Goal: Check status: Check status

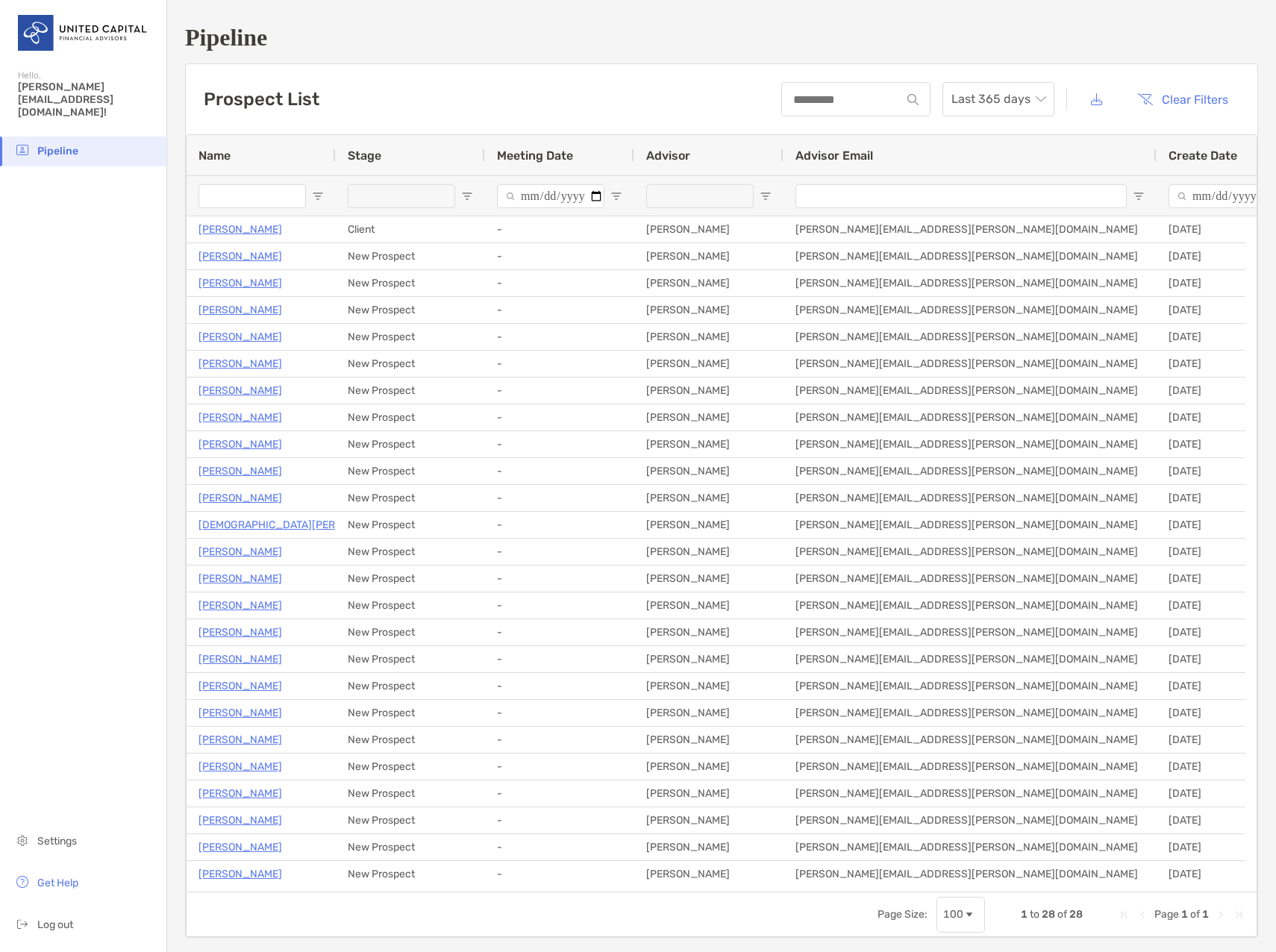
click at [586, 191] on input "Meeting Date Filter Input" at bounding box center [551, 196] width 107 height 24
click at [1015, 98] on span "Last 365 days" at bounding box center [998, 99] width 94 height 33
click at [980, 263] on div "2023" at bounding box center [986, 264] width 88 height 18
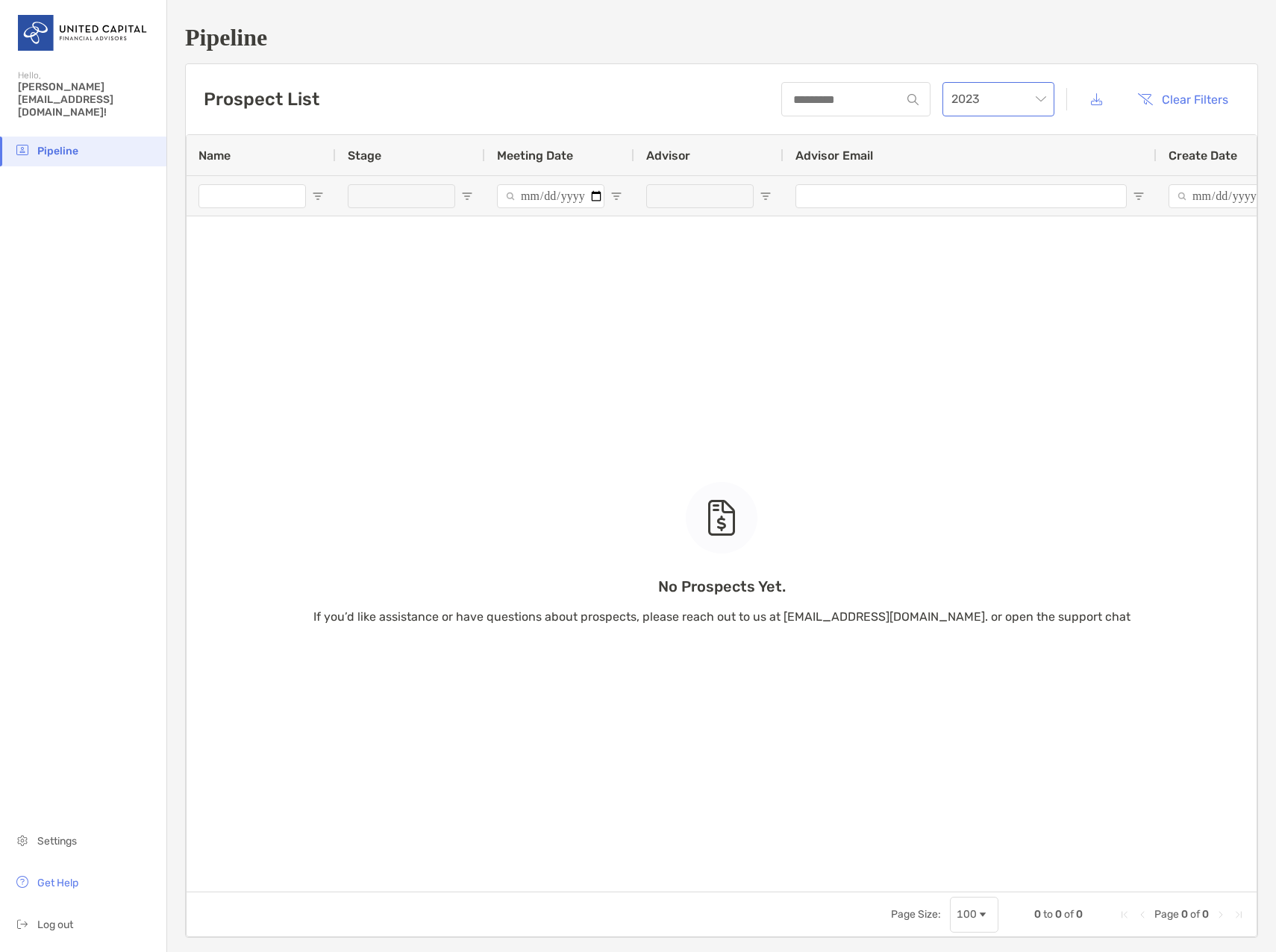
click at [1019, 104] on span "2023" at bounding box center [998, 99] width 94 height 33
click at [986, 305] on div "2022" at bounding box center [986, 306] width 88 height 18
click at [999, 109] on span "2022" at bounding box center [998, 99] width 94 height 33
click at [961, 296] on div "2018" at bounding box center [986, 296] width 88 height 18
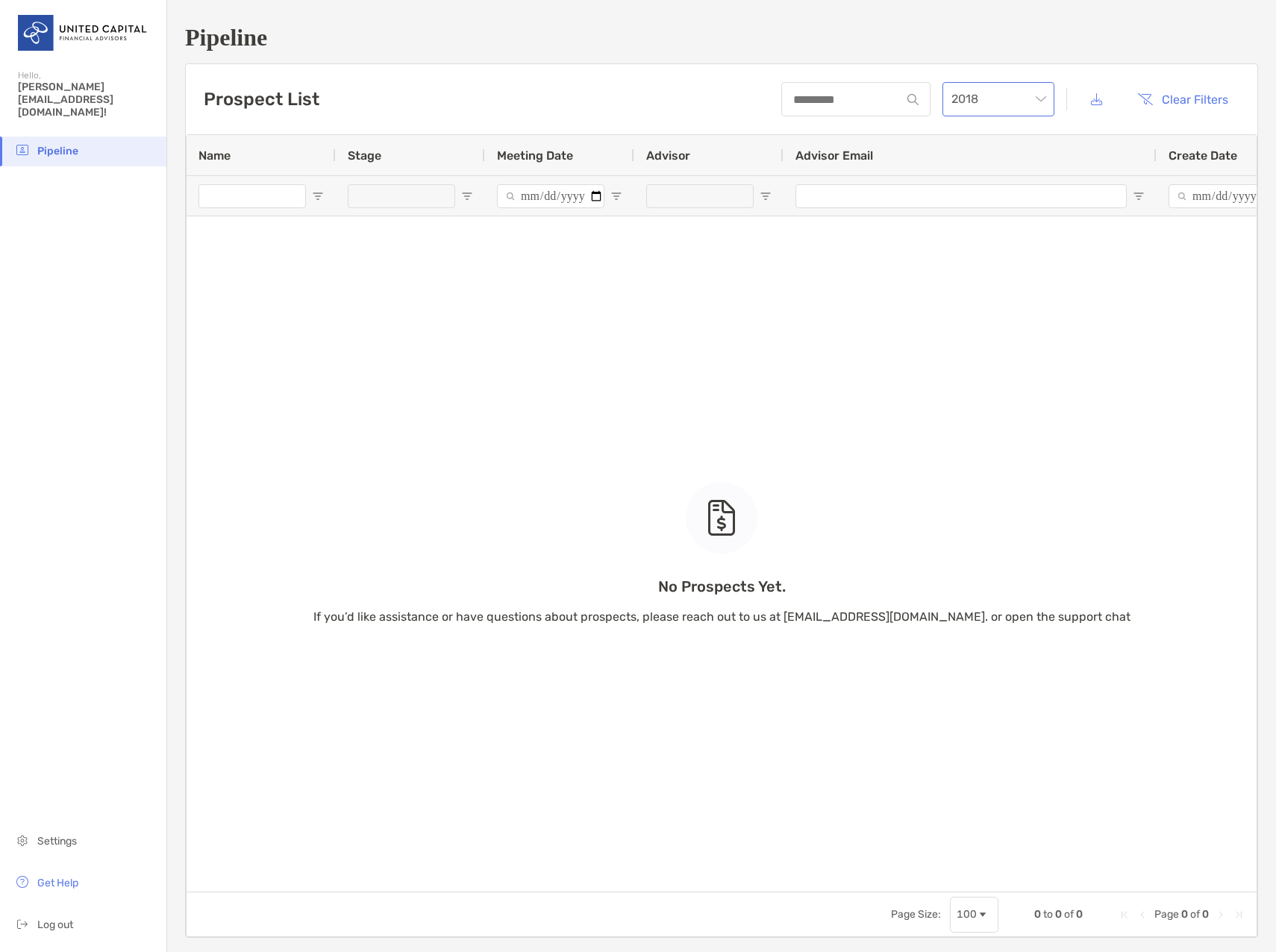
click at [974, 104] on span "2018" at bounding box center [998, 99] width 94 height 33
click at [990, 269] on div "2019" at bounding box center [986, 254] width 106 height 34
click at [986, 109] on span "2019" at bounding box center [998, 99] width 94 height 33
click at [988, 224] on div "2020" at bounding box center [986, 212] width 106 height 34
click at [970, 93] on span "2020" at bounding box center [998, 99] width 94 height 33
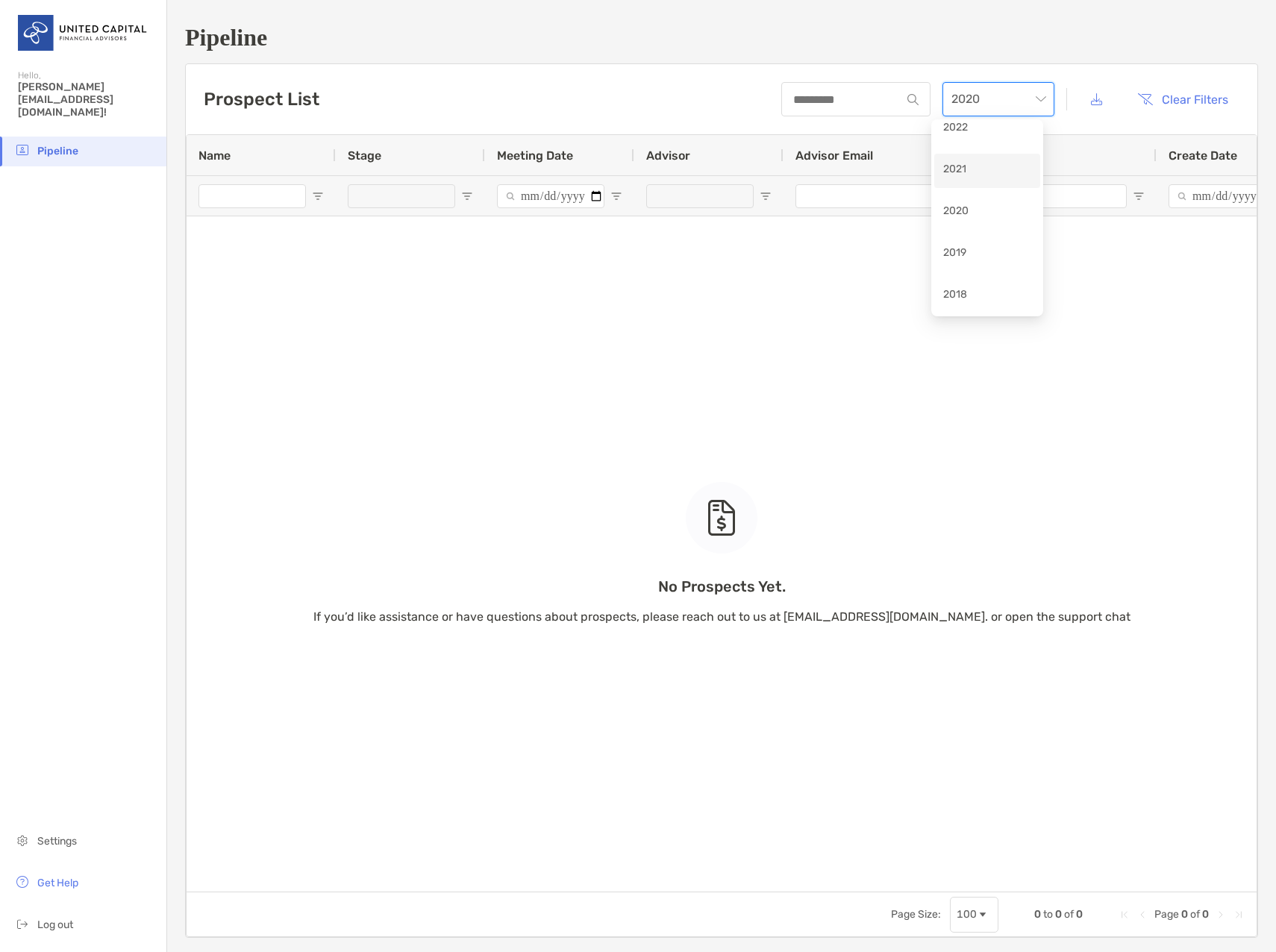
click at [977, 175] on div "2021" at bounding box center [986, 170] width 88 height 18
click at [1005, 99] on span "2021" at bounding box center [998, 99] width 94 height 33
click at [977, 286] on div "2022" at bounding box center [986, 278] width 88 height 18
click at [1001, 100] on span "2022" at bounding box center [998, 99] width 94 height 33
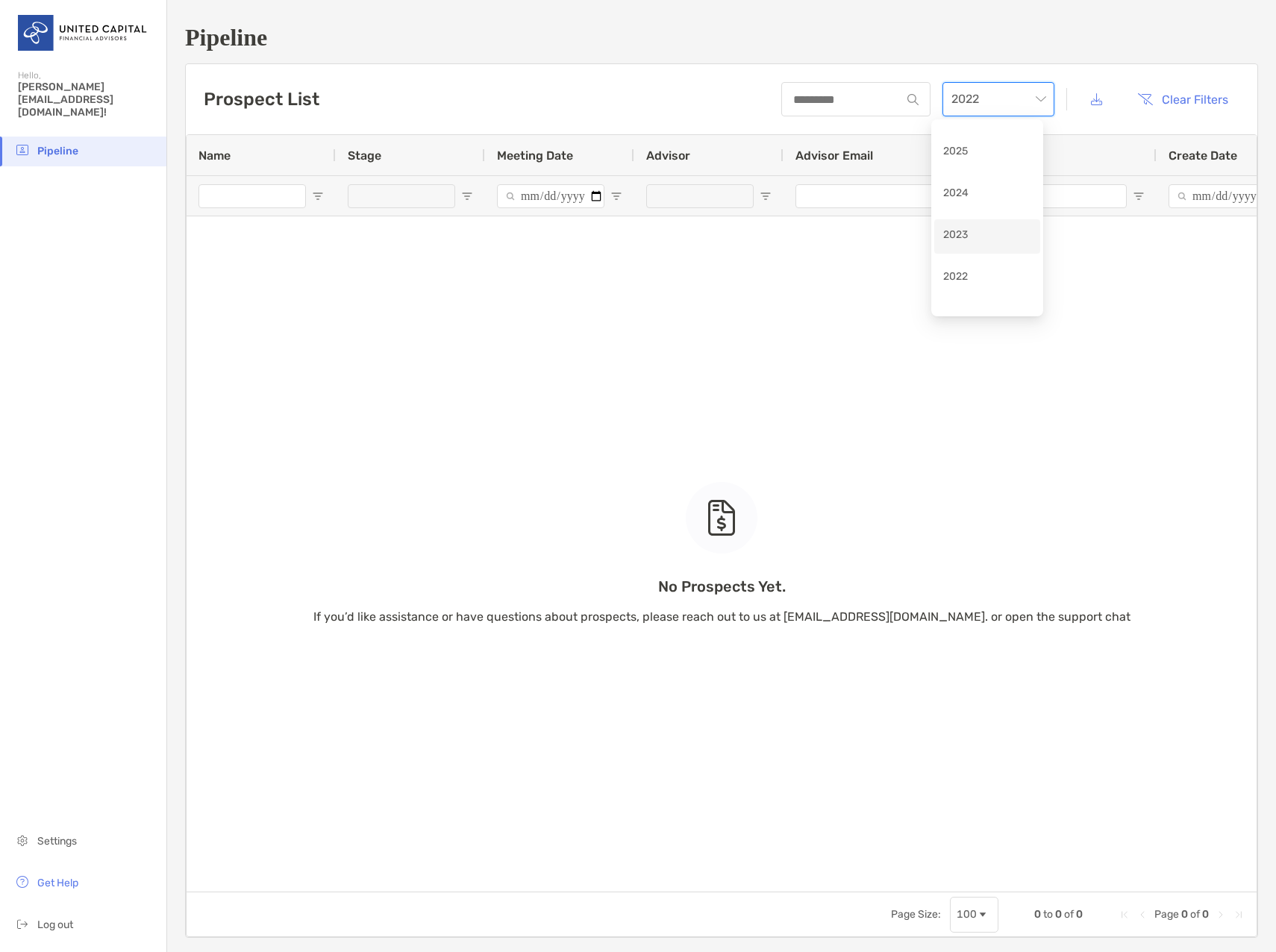
click at [983, 227] on div "2023" at bounding box center [986, 236] width 88 height 18
click at [1003, 96] on span "2023" at bounding box center [998, 99] width 94 height 33
click at [980, 180] on div "2024" at bounding box center [986, 195] width 106 height 34
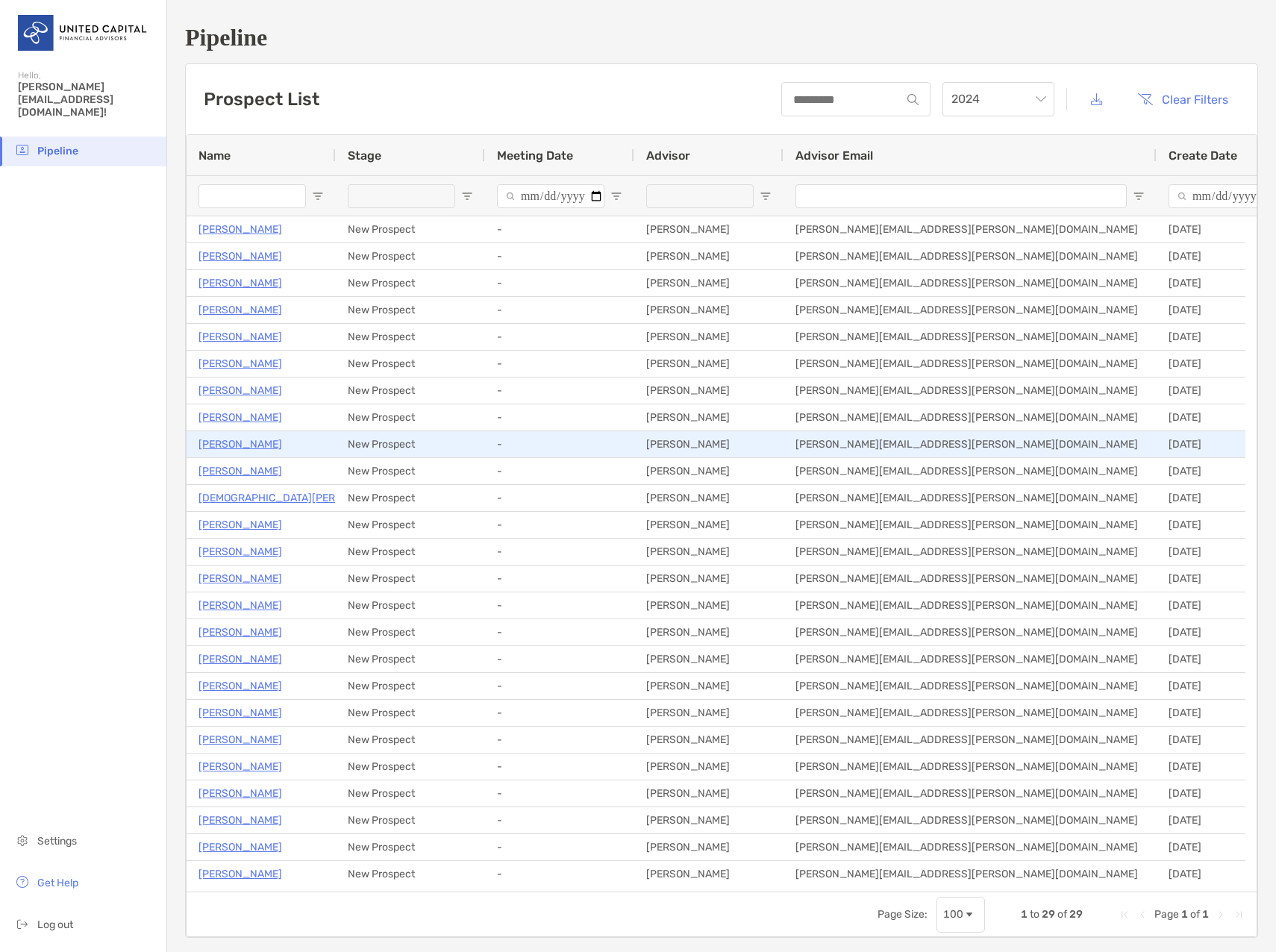
scroll to position [115, 0]
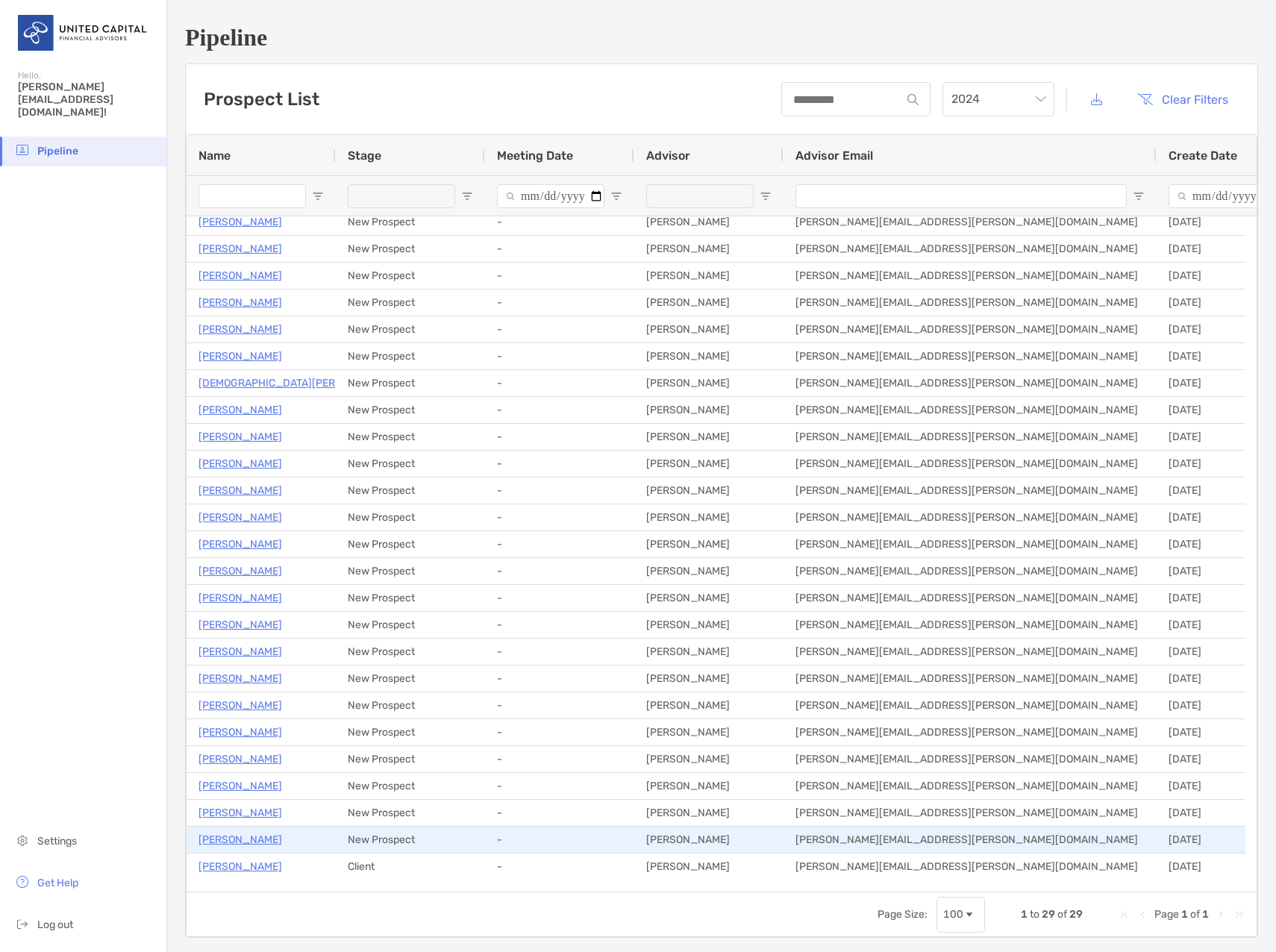
click at [261, 840] on p "[PERSON_NAME]" at bounding box center [240, 839] width 83 height 18
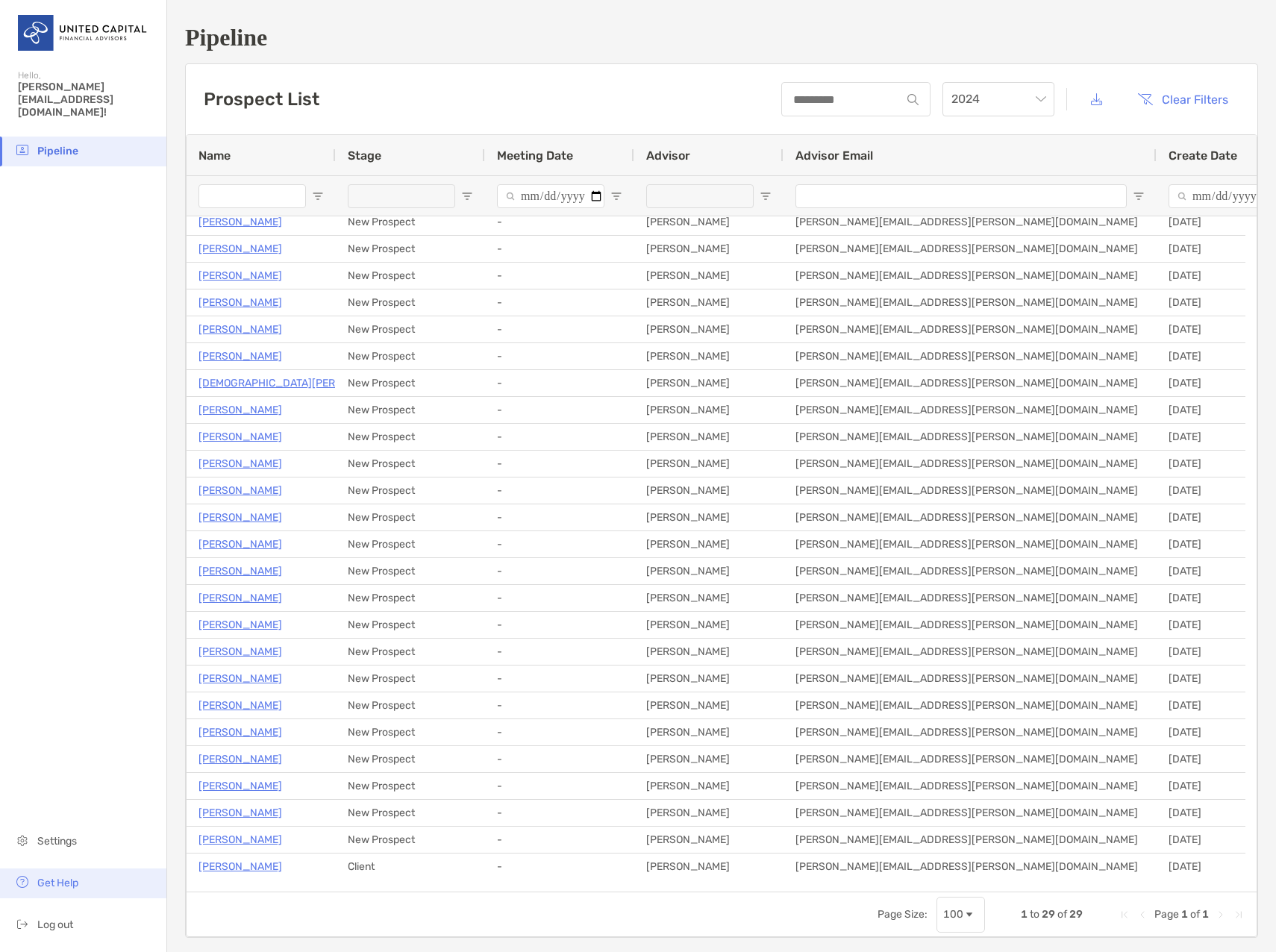
click at [81, 873] on li "Get Help" at bounding box center [83, 883] width 166 height 30
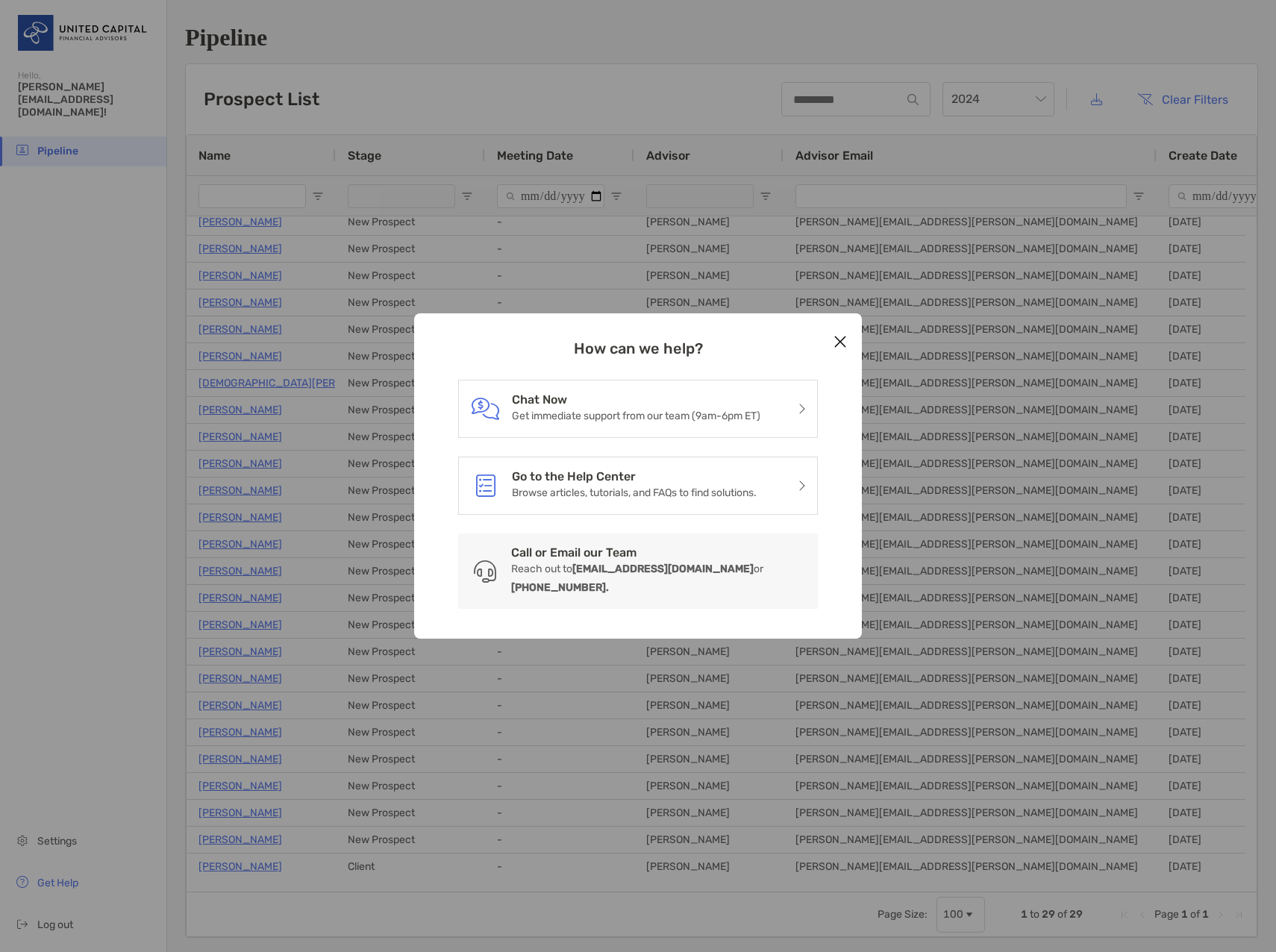
click at [846, 351] on icon "Close modal" at bounding box center [840, 341] width 14 height 18
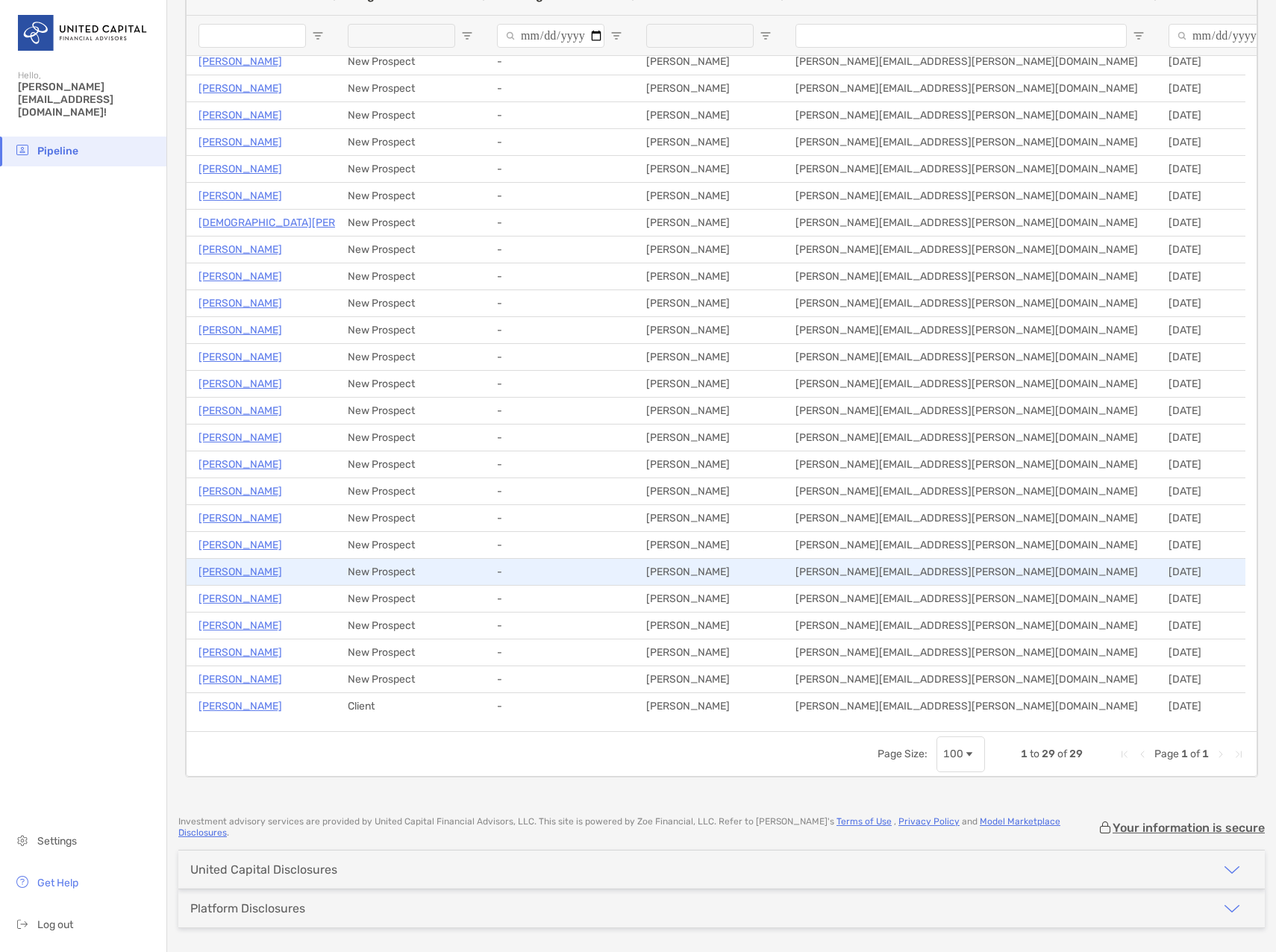
scroll to position [0, 0]
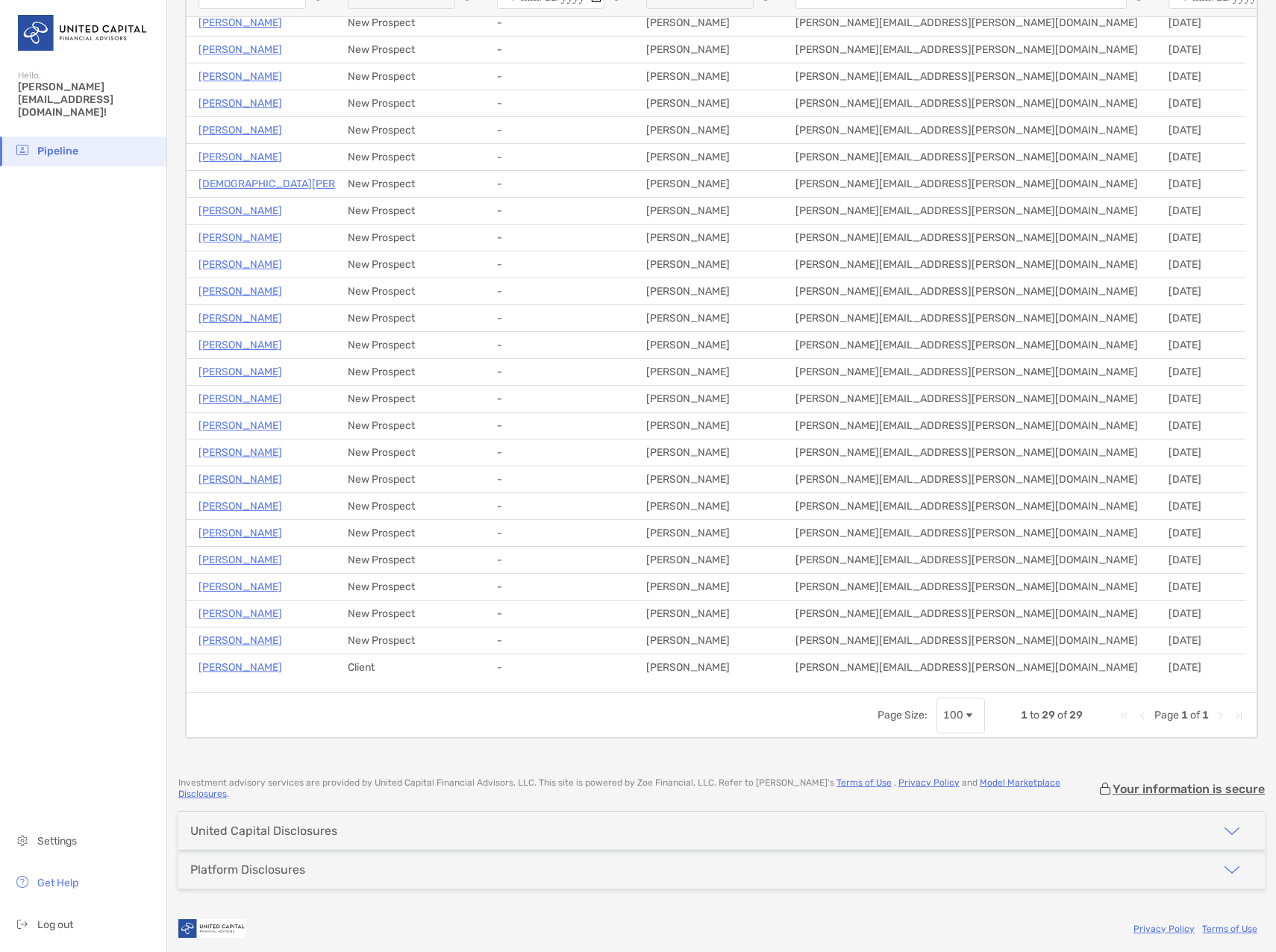
click at [503, 721] on div "Page Size: 100 1 to 29 of 29 Page 1 of 1" at bounding box center [721, 715] width 1070 height 44
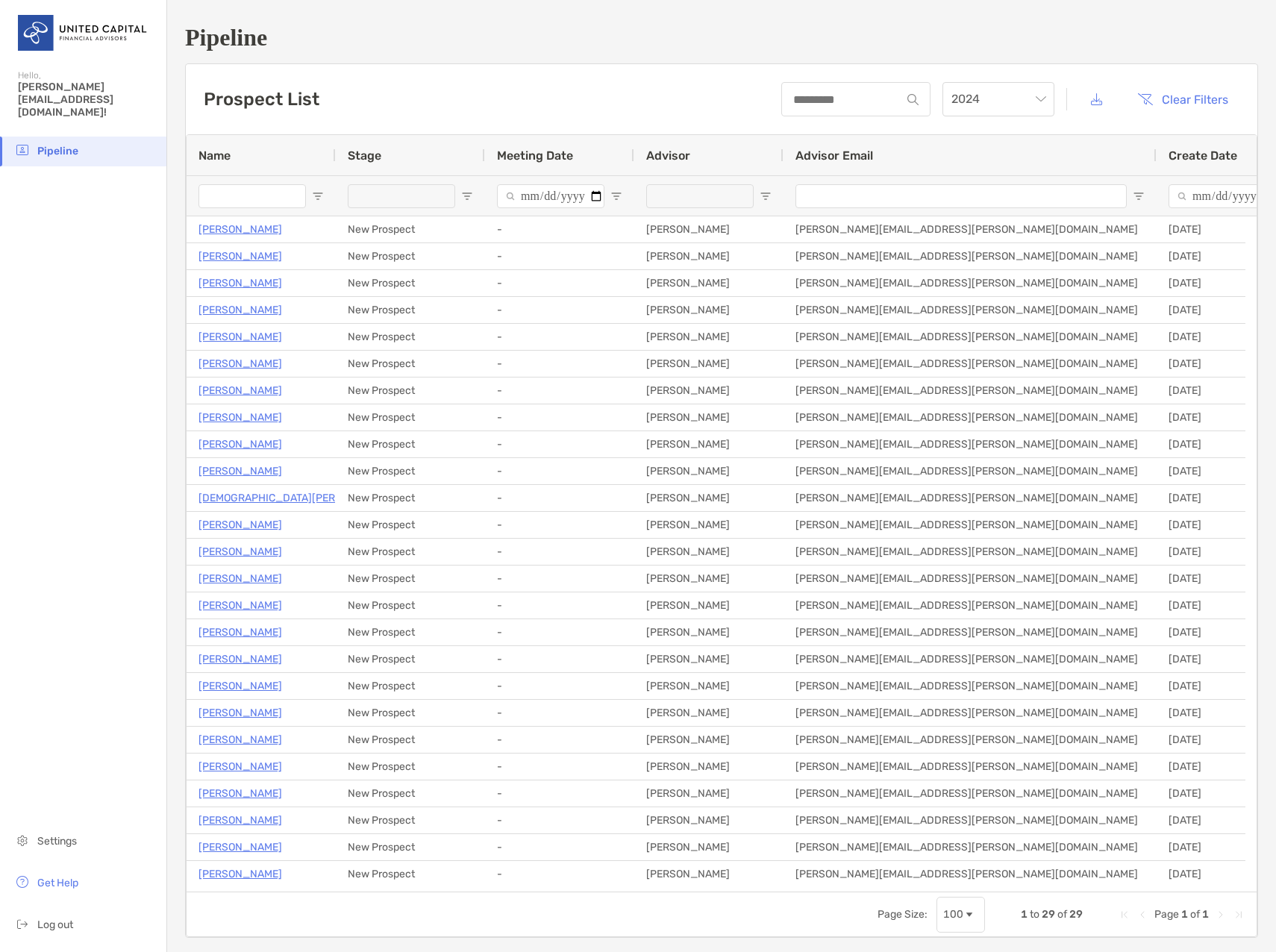
click at [49, 145] on span "Pipeline" at bounding box center [58, 151] width 41 height 13
click at [964, 101] on span "Last 365 days" at bounding box center [998, 99] width 94 height 33
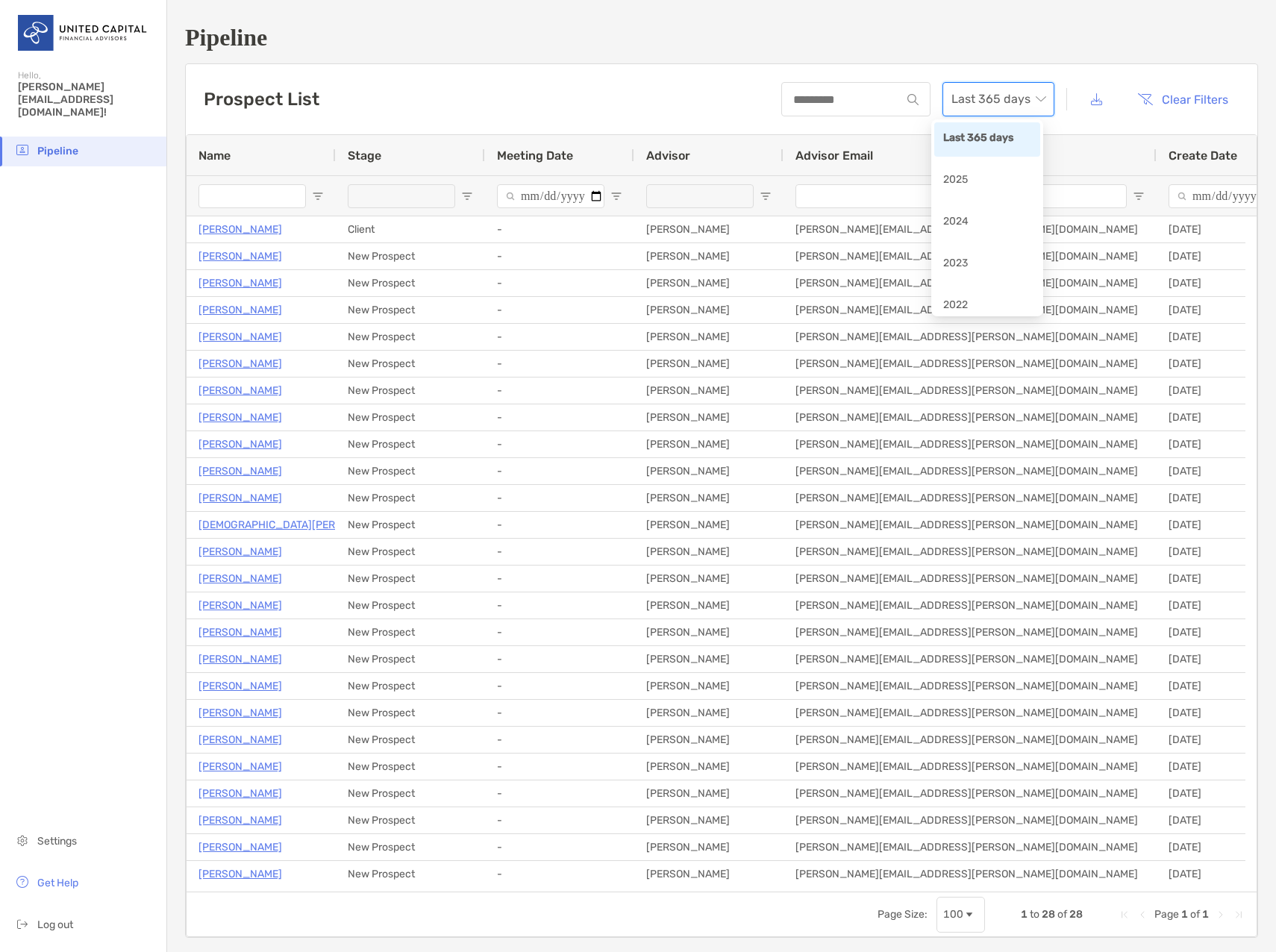
click at [632, 100] on div "Prospect List Last 365 days Clear Filters" at bounding box center [721, 100] width 1072 height 70
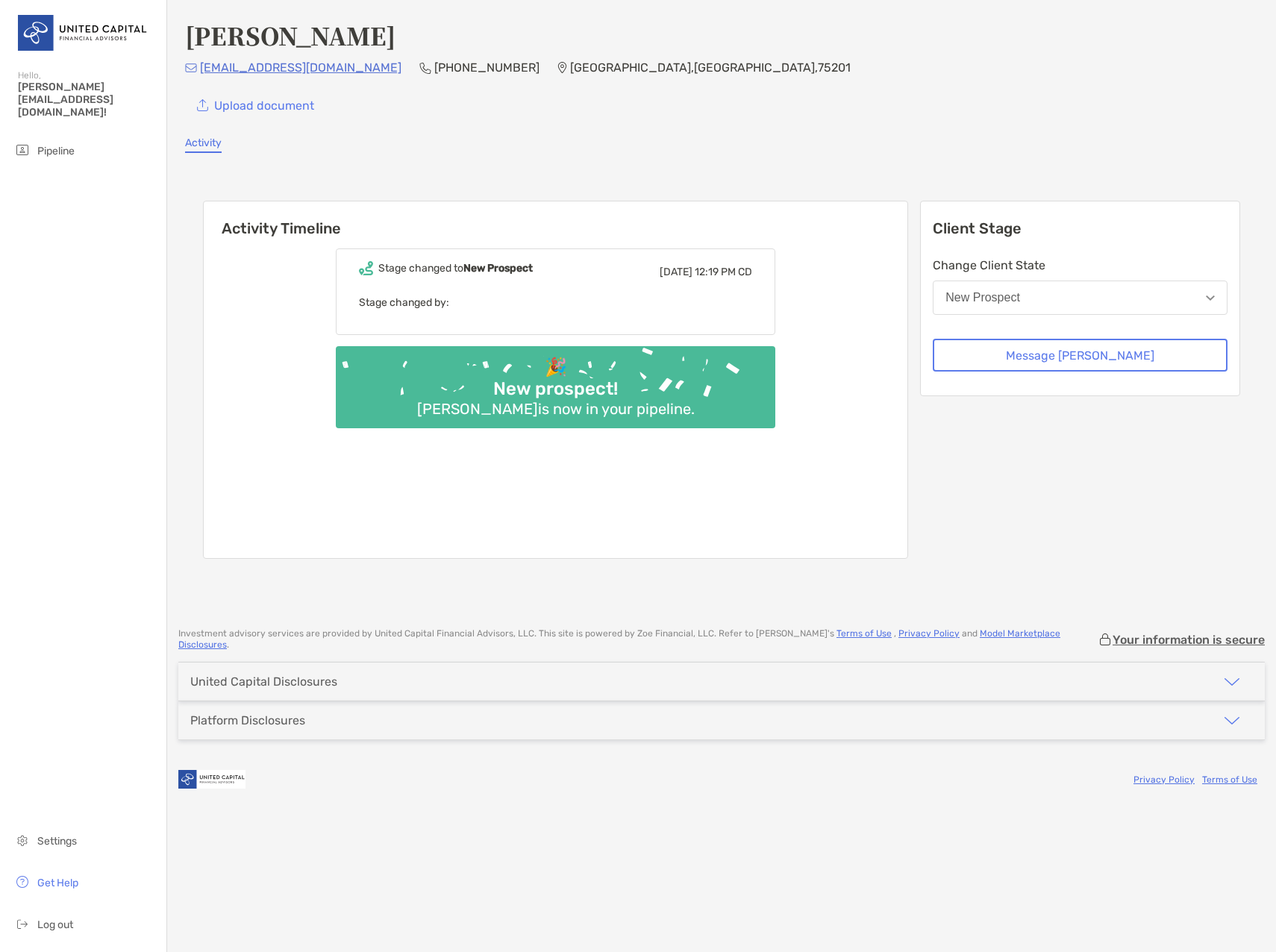
click at [198, 146] on link "Activity" at bounding box center [204, 144] width 37 height 16
click at [1117, 293] on button "New Prospect" at bounding box center [1080, 297] width 295 height 34
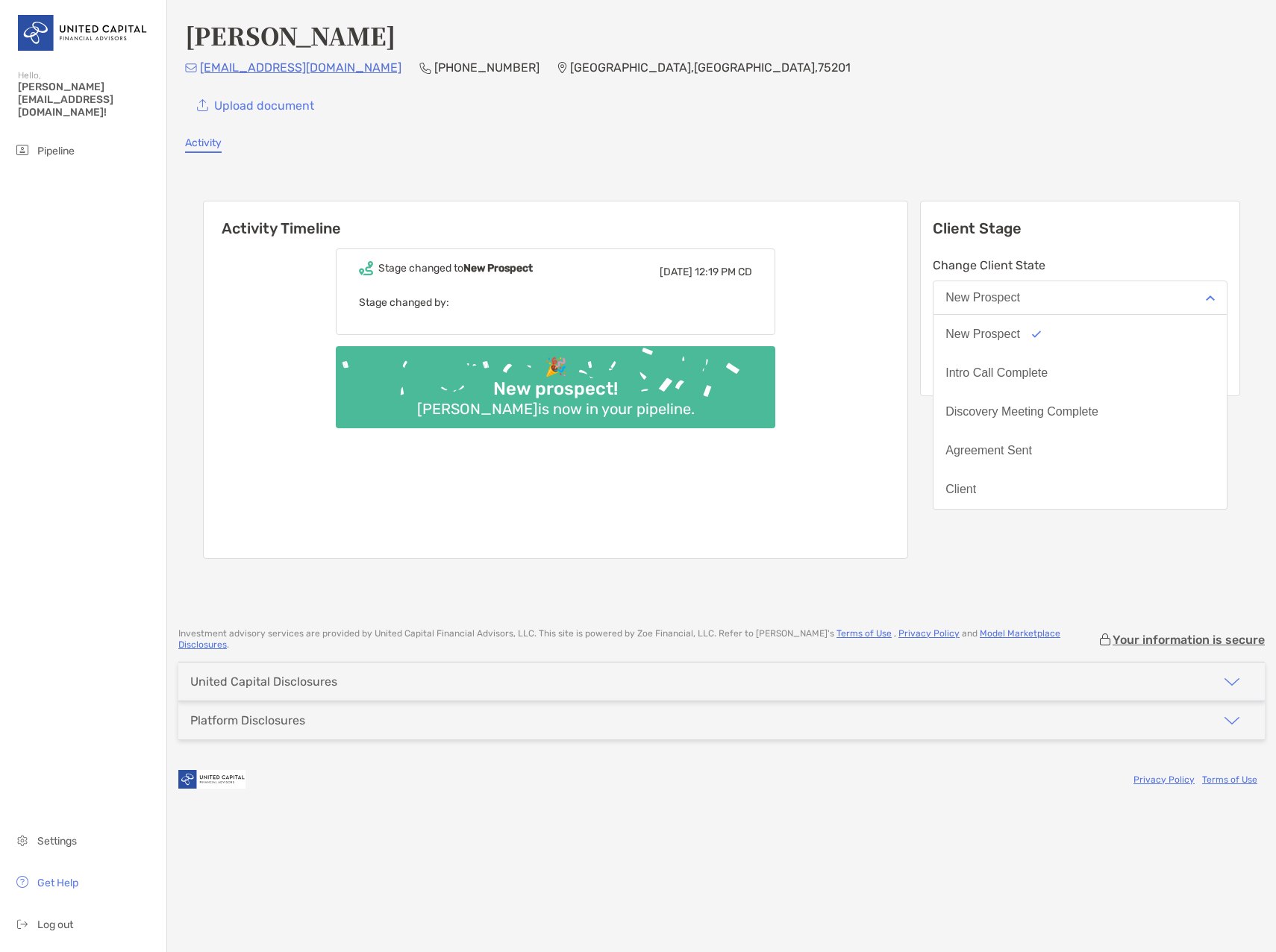
click at [1103, 306] on button "New Prospect" at bounding box center [1080, 297] width 295 height 34
